Goal: Information Seeking & Learning: Learn about a topic

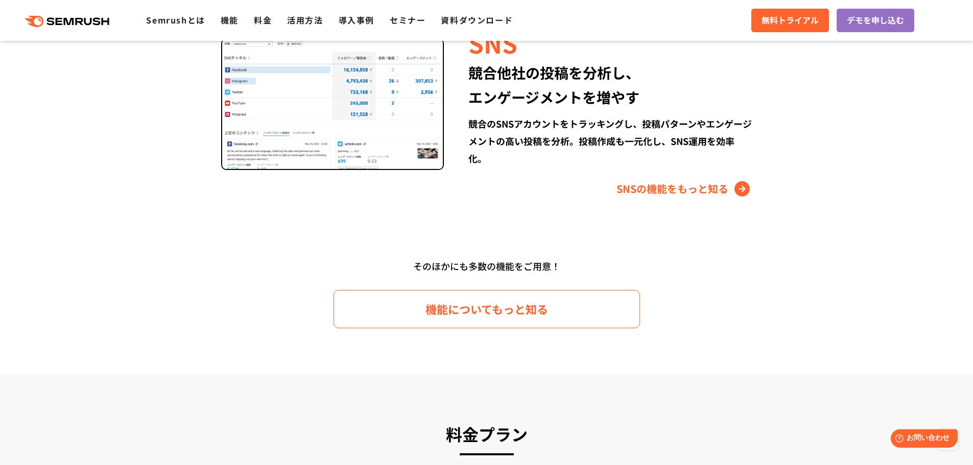
scroll to position [1430, 0]
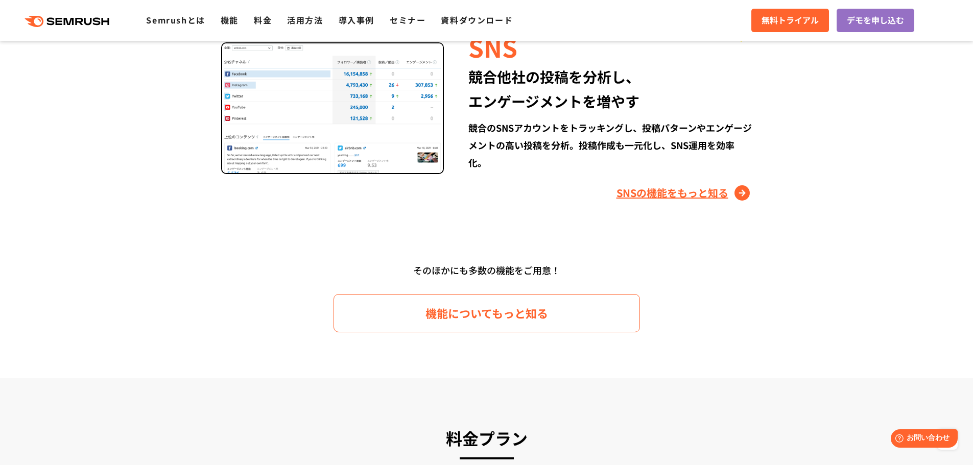
click at [707, 196] on link "SNSの機能をもっと知る" at bounding box center [685, 193] width 136 height 16
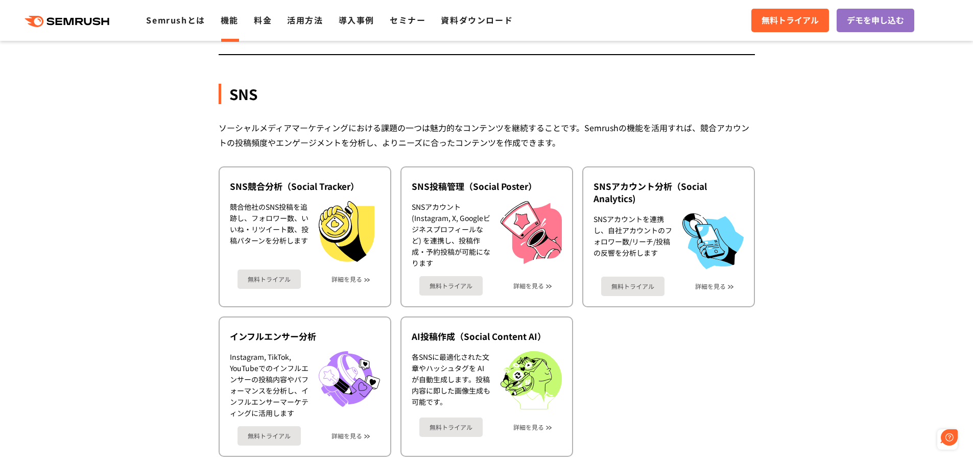
scroll to position [2139, 0]
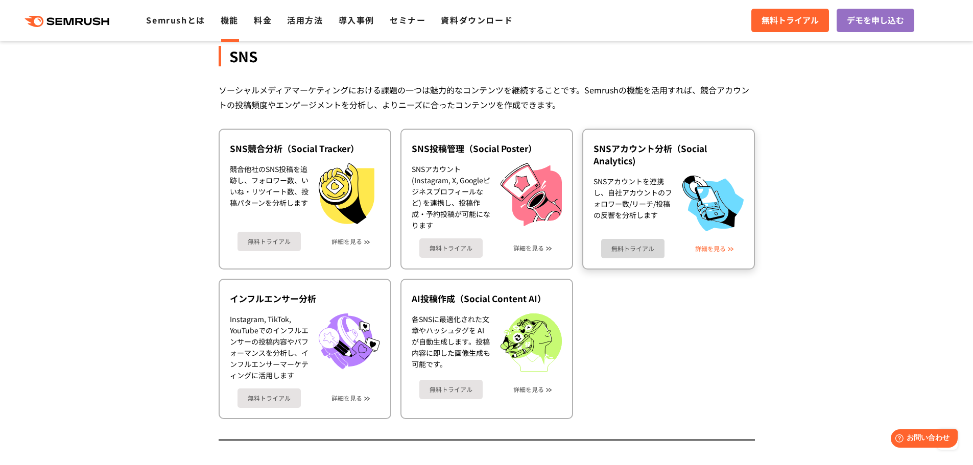
click at [715, 246] on link "詳細を見る" at bounding box center [710, 248] width 31 height 7
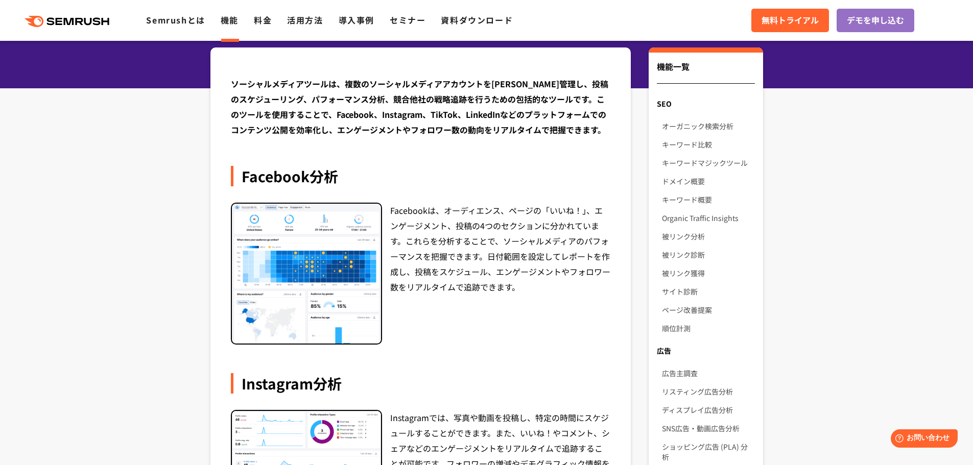
scroll to position [102, 0]
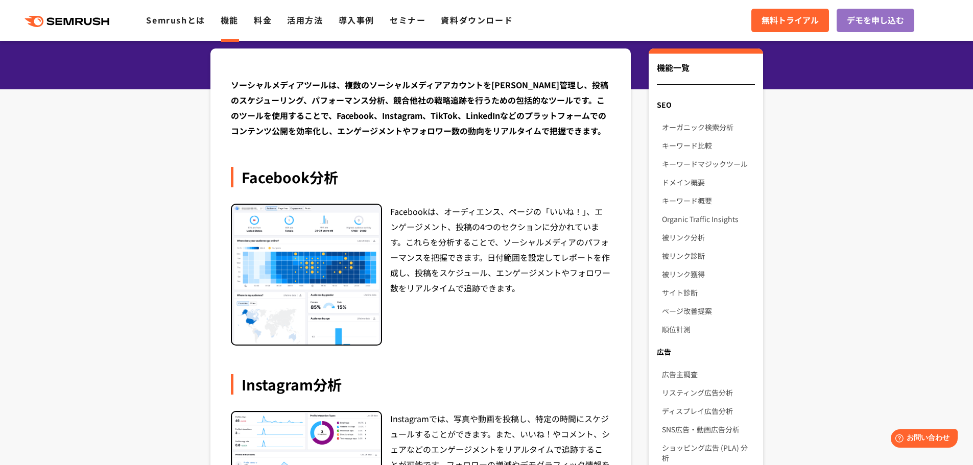
click at [419, 244] on div "Facebookは、オーディエンス、ページの「いいね！」、エンゲージメント、投稿の4つのセクションに分かれています。これらを分析することで、ソーシャルメディア…" at bounding box center [500, 275] width 221 height 143
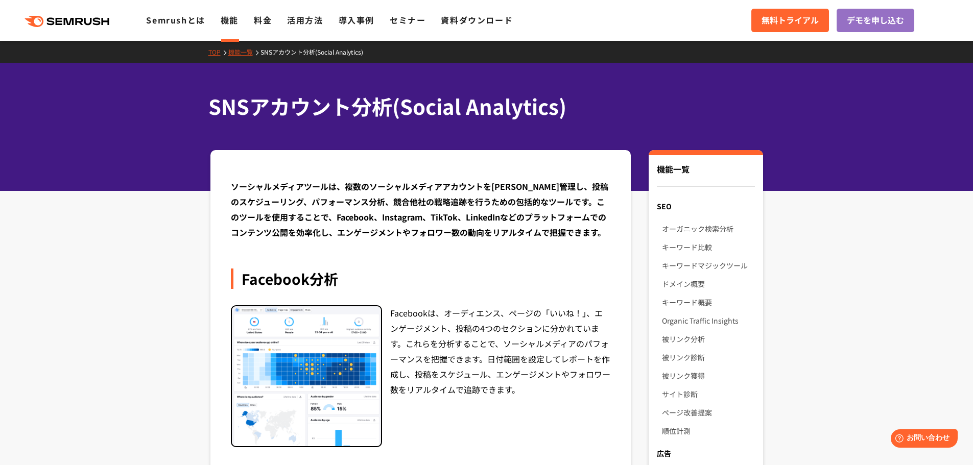
scroll to position [0, 0]
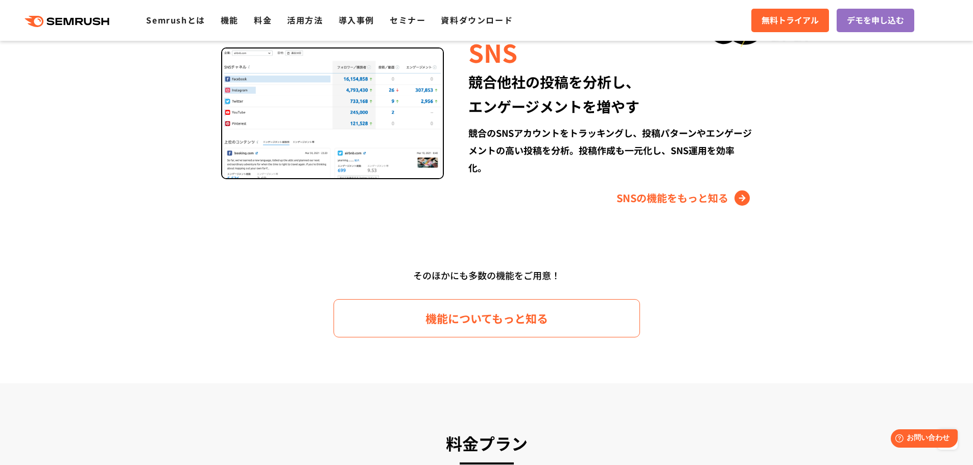
scroll to position [1429, 0]
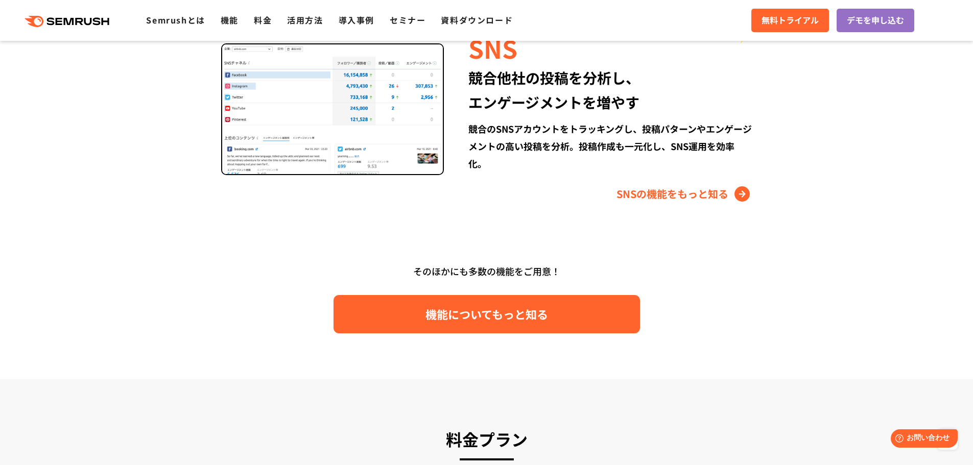
click at [450, 320] on span "機能についてもっと知る" at bounding box center [486, 314] width 123 height 18
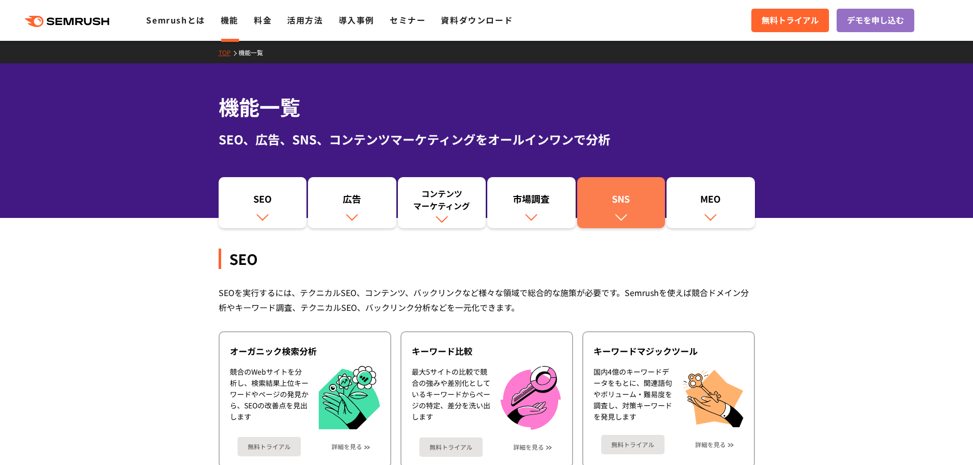
click at [588, 204] on div "SNS" at bounding box center [621, 201] width 78 height 17
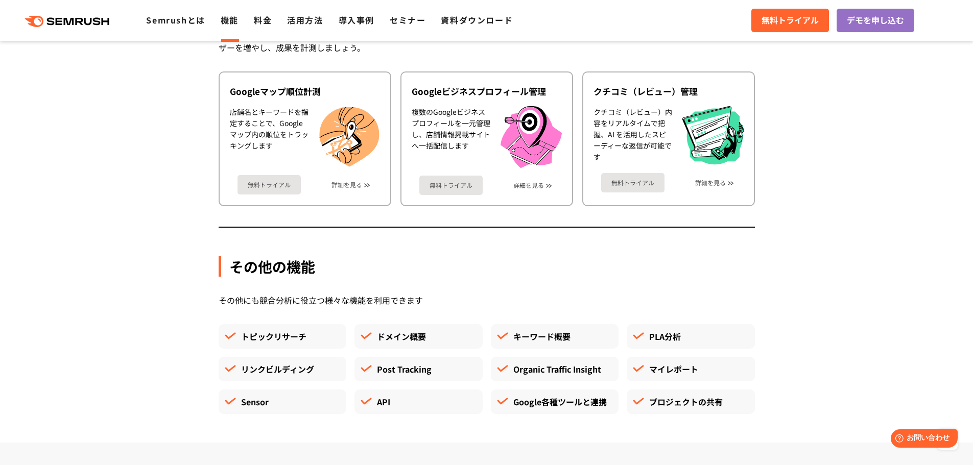
scroll to position [2752, 0]
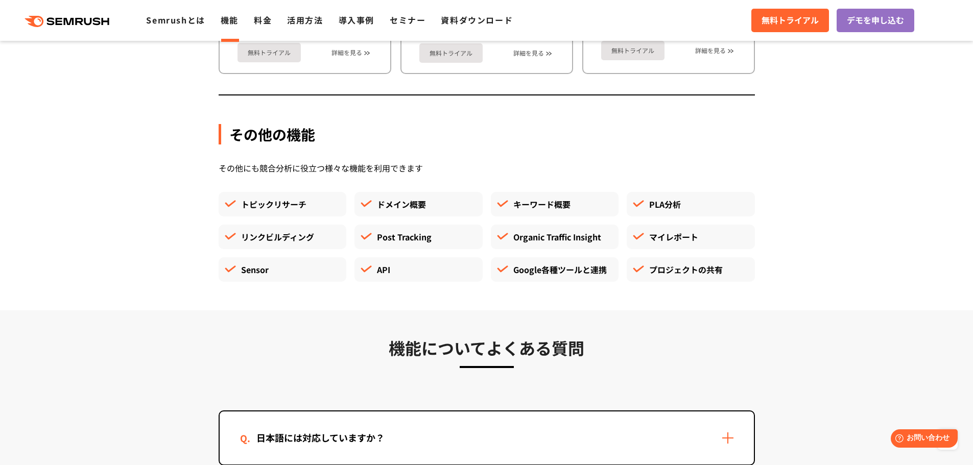
click at [641, 236] on div "マイレポート" at bounding box center [691, 237] width 128 height 25
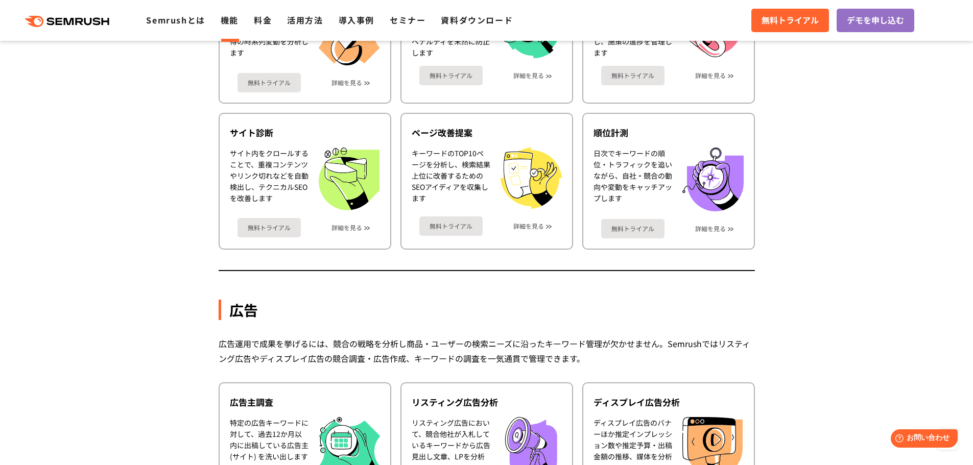
scroll to position [401, 0]
